Goal: Ask a question

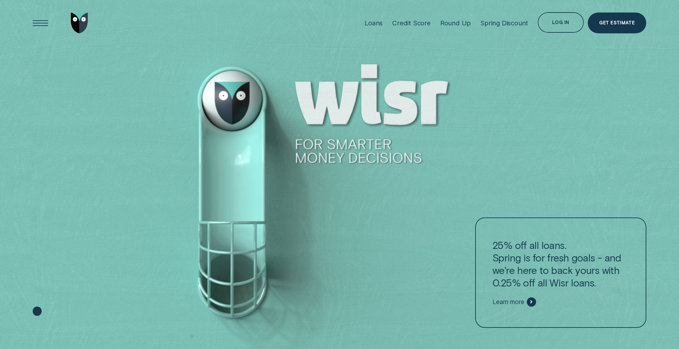
click at [24, 26] on div "Loans Credit Score Round Up Spring Discount Log in Log in Customer Dashboard Vi…" at bounding box center [339, 23] width 664 height 46
click at [27, 24] on div "Open Menu" at bounding box center [40, 22] width 29 height 29
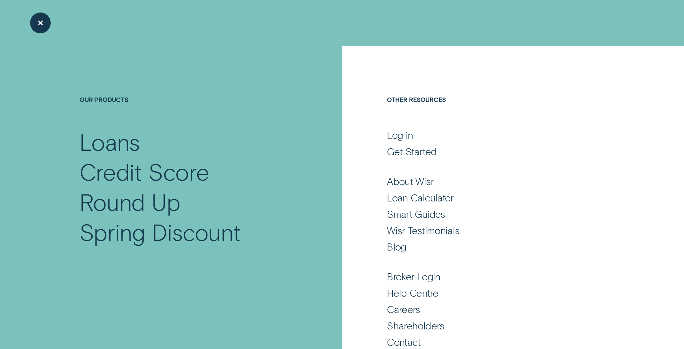
click at [393, 308] on div "Contact" at bounding box center [404, 341] width 34 height 12
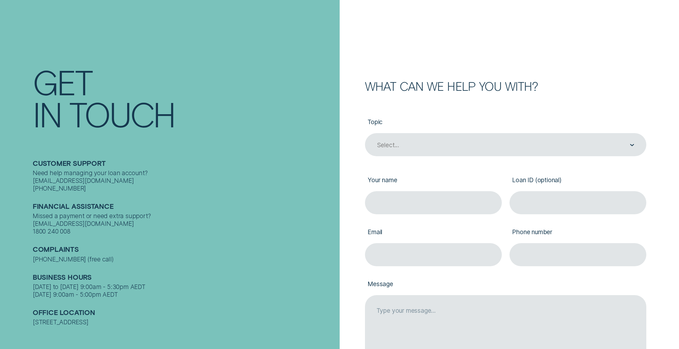
scroll to position [50, 0]
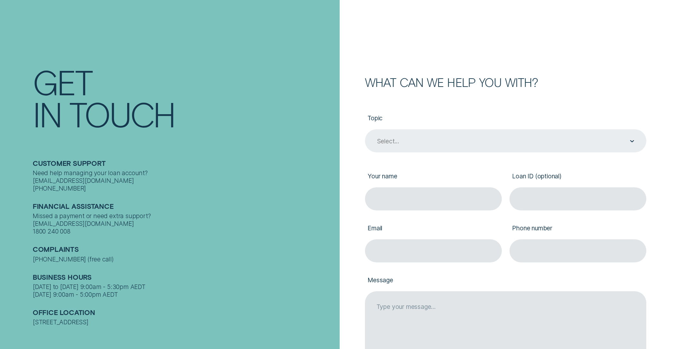
click at [407, 150] on div "Select..." at bounding box center [505, 140] width 281 height 23
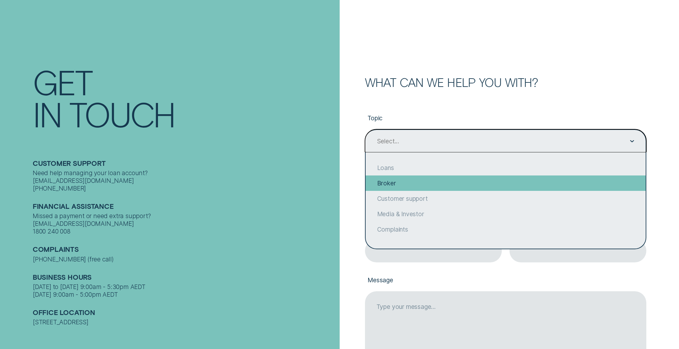
click at [400, 178] on div "Broker" at bounding box center [505, 182] width 280 height 15
type input "Broker"
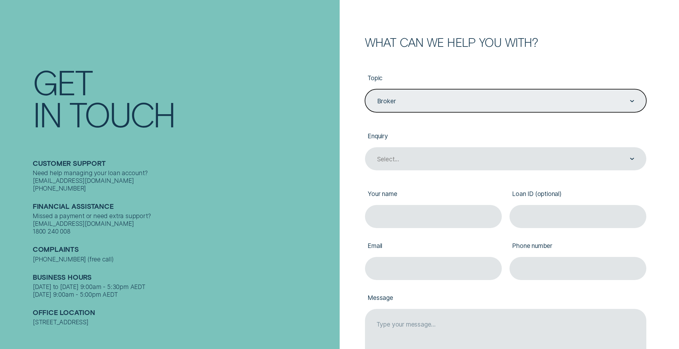
scroll to position [95, 0]
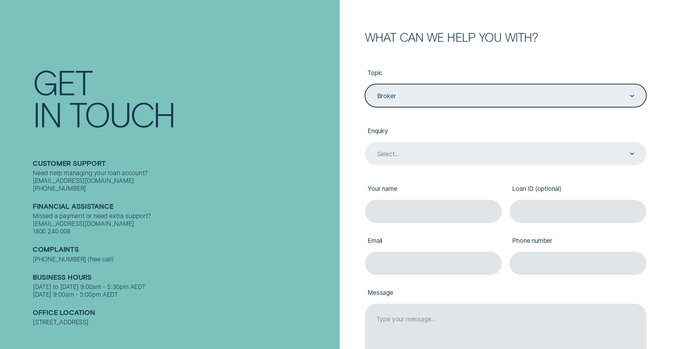
click at [394, 152] on div "Select..." at bounding box center [388, 154] width 22 height 8
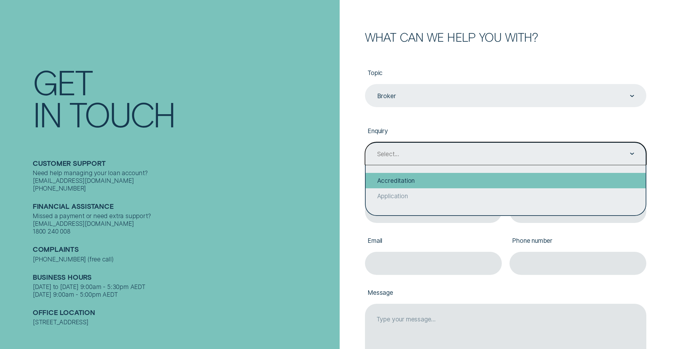
click at [394, 176] on div "Accreditation" at bounding box center [505, 180] width 280 height 15
type input "Accreditation"
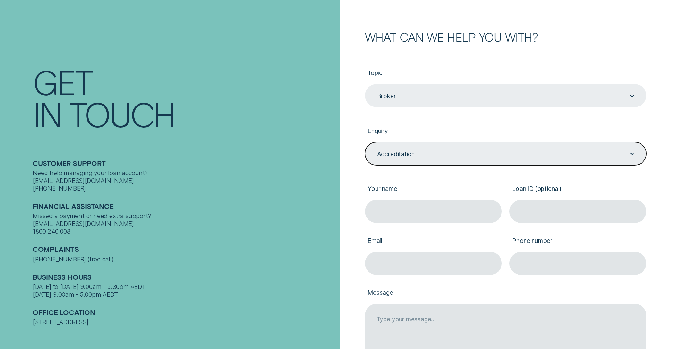
click at [262, 170] on div "Need help managing your loan account? [EMAIL_ADDRESS][DOMAIN_NAME] [PHONE_NUMBE…" at bounding box center [184, 180] width 303 height 23
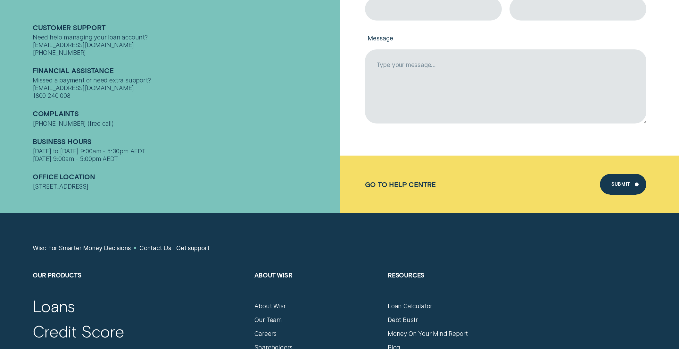
scroll to position [56, 0]
